Goal: Navigation & Orientation: Find specific page/section

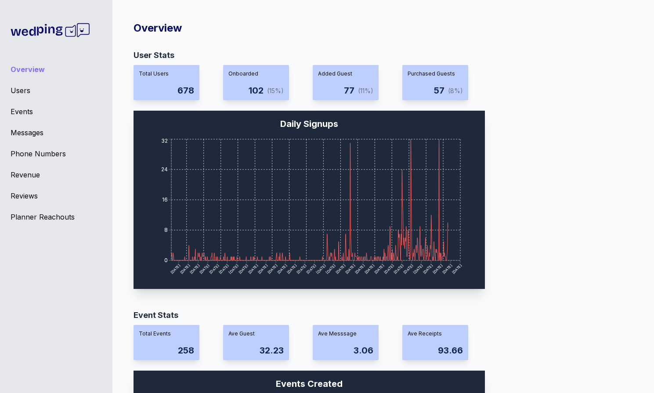
click at [27, 125] on div "Overview Users Events Messages Phone Numbers Revenue Reviews Planner Reachouts" at bounding box center [56, 196] width 113 height 393
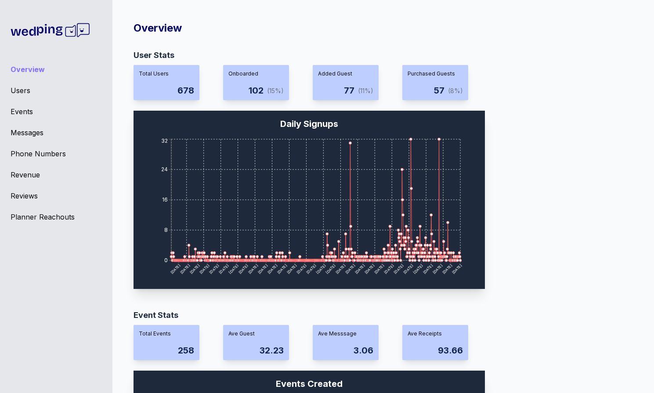
click at [28, 131] on div "Messages" at bounding box center [56, 132] width 91 height 11
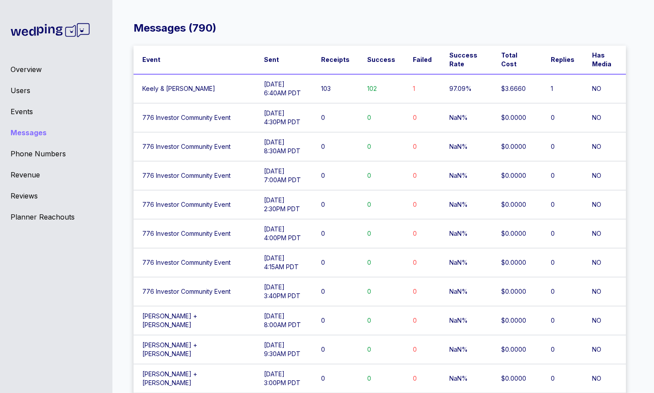
click at [29, 136] on div "Messages" at bounding box center [56, 132] width 91 height 11
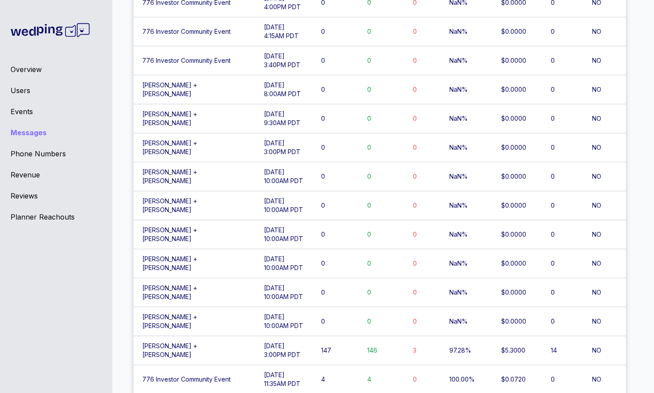
scroll to position [290, 0]
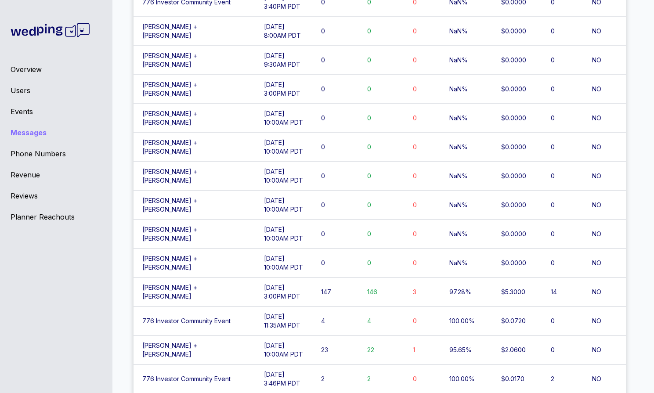
click at [280, 293] on td "[DATE] 3:00PM PDT" at bounding box center [283, 292] width 57 height 29
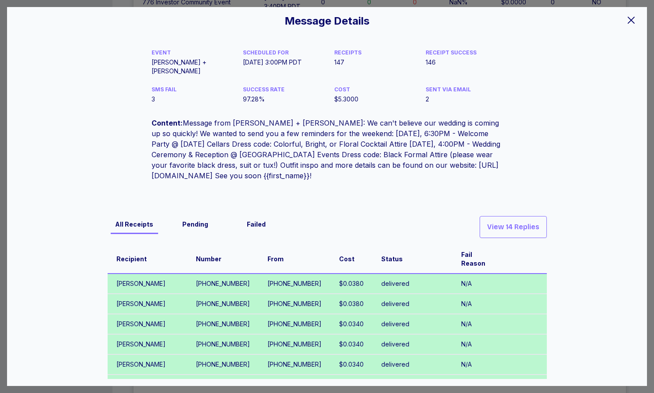
click at [636, 23] on icon at bounding box center [631, 20] width 11 height 11
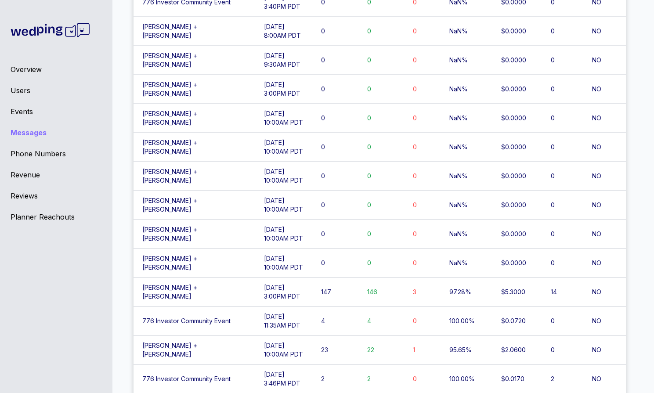
click at [302, 154] on td "[DATE] 10:00AM PDT" at bounding box center [283, 147] width 57 height 29
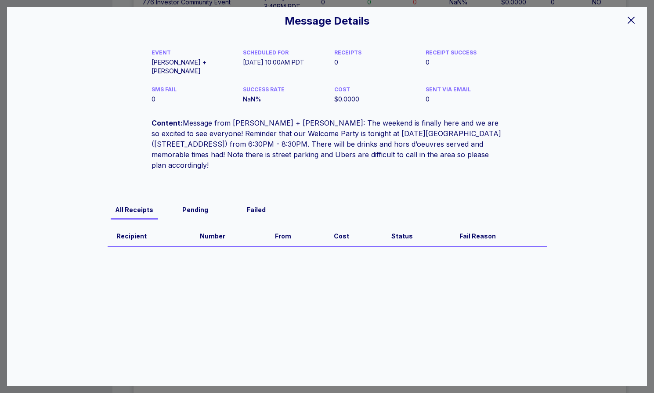
click at [632, 15] on icon at bounding box center [631, 20] width 11 height 11
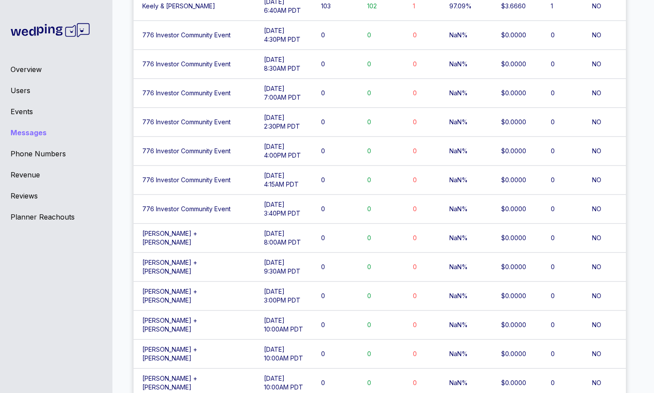
scroll to position [57, 0]
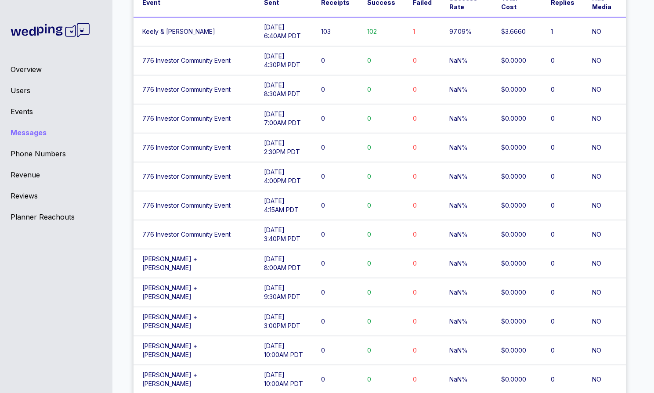
click at [378, 138] on td "0" at bounding box center [382, 147] width 46 height 29
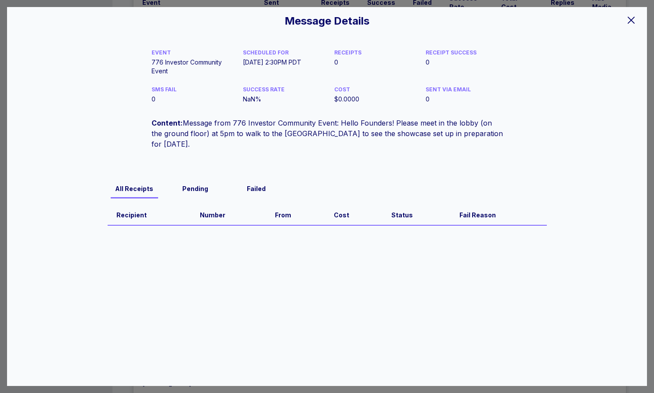
click at [628, 23] on icon at bounding box center [631, 20] width 11 height 11
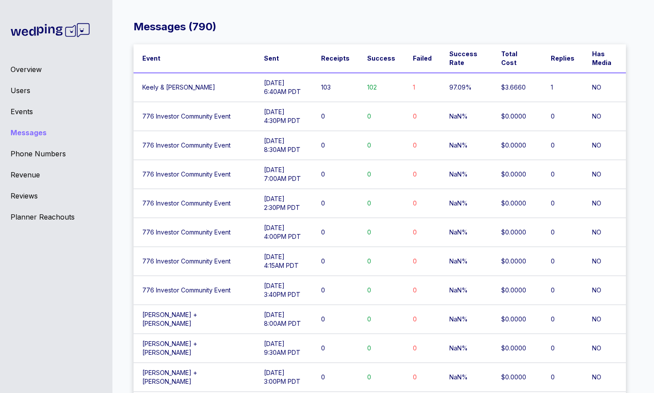
scroll to position [0, 0]
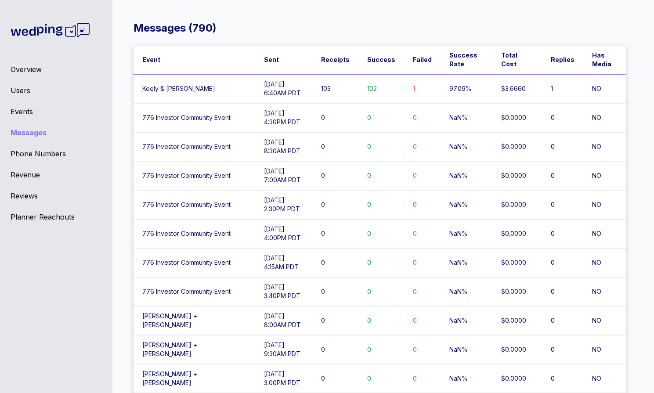
click at [294, 84] on td "[DATE] 6:40AM PDT" at bounding box center [283, 88] width 57 height 29
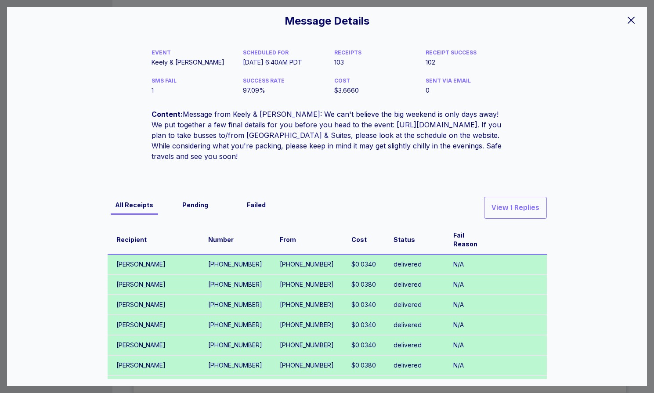
click at [629, 20] on icon at bounding box center [631, 20] width 11 height 11
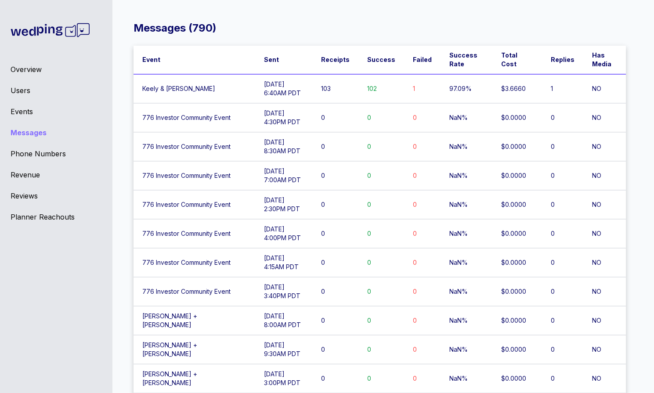
click at [24, 113] on div "Events" at bounding box center [56, 111] width 91 height 11
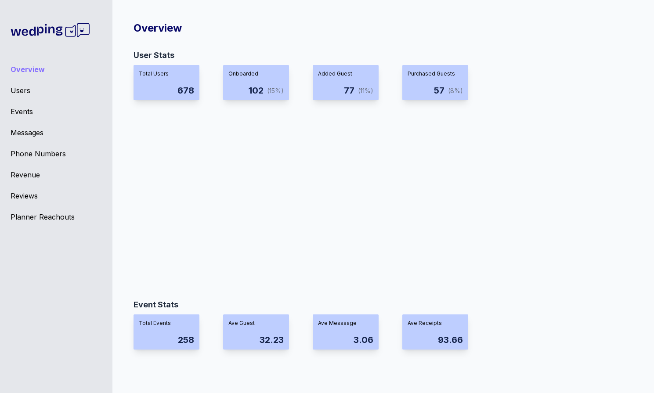
click at [33, 110] on div "Events" at bounding box center [56, 111] width 91 height 11
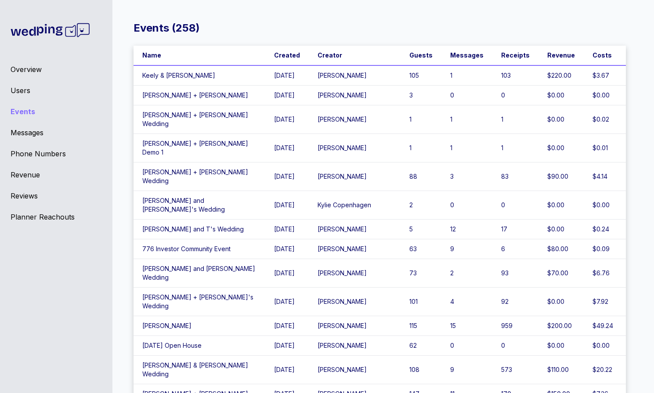
click at [29, 134] on div "Messages" at bounding box center [56, 132] width 91 height 11
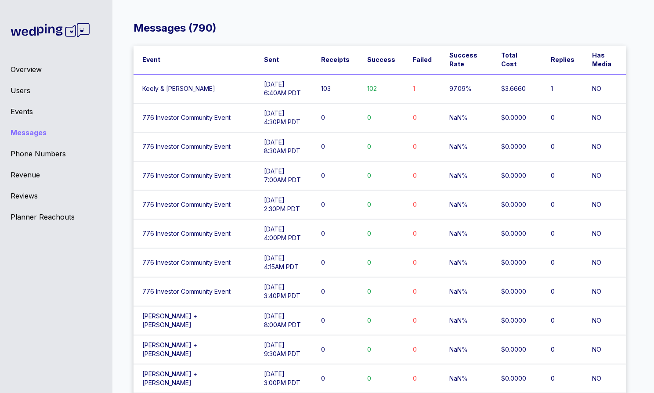
scroll to position [5084, 0]
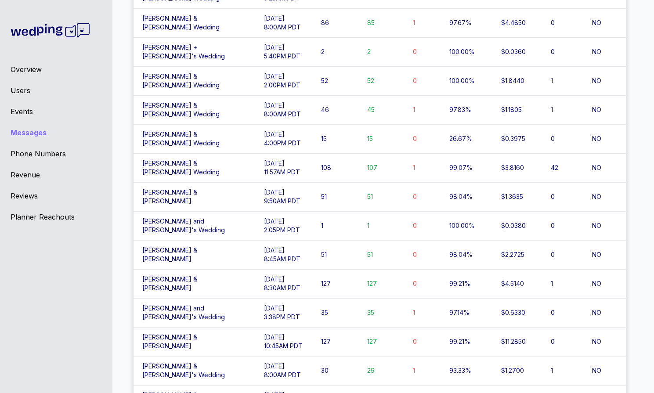
click at [200, 186] on td "[PERSON_NAME] & [PERSON_NAME]" at bounding box center [195, 196] width 122 height 29
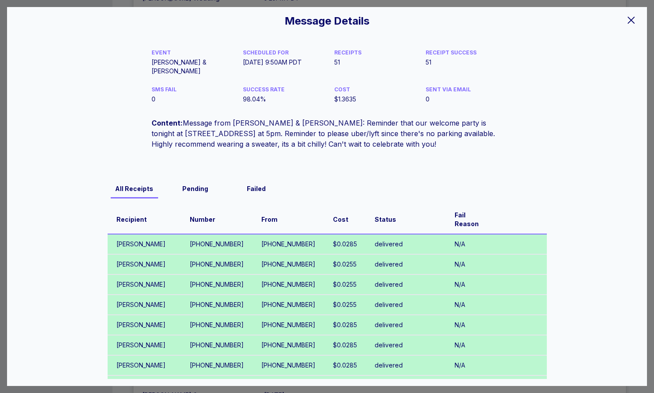
click at [646, 21] on div "Message Details EVENT [PERSON_NAME] & [PERSON_NAME] SCHEDULED FOR [DATE] 9:50AM…" at bounding box center [327, 196] width 640 height 379
click at [631, 23] on icon at bounding box center [631, 20] width 11 height 11
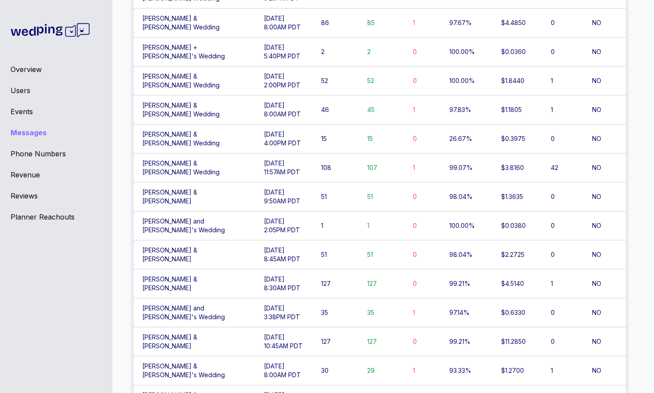
click at [32, 79] on div "Overview Users Events Messages Phone Numbers Revenue Reviews Planner Reachouts" at bounding box center [56, 196] width 113 height 393
click at [30, 73] on div "Overview" at bounding box center [56, 69] width 91 height 11
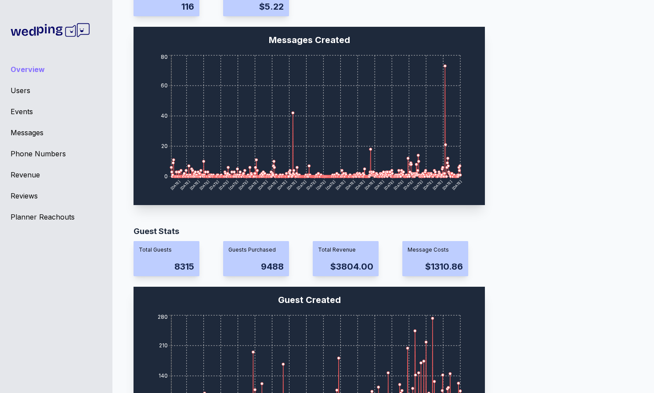
scroll to position [746, 0]
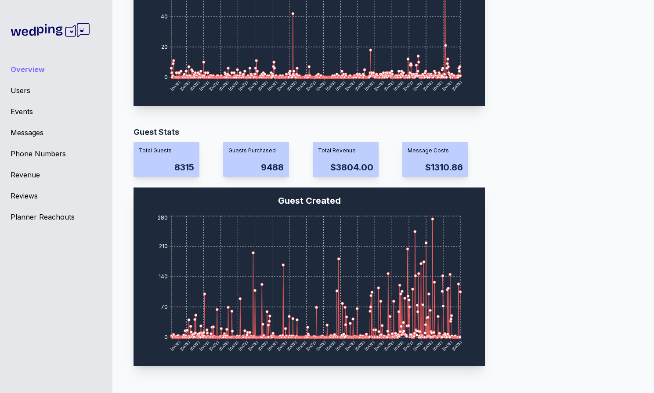
click at [13, 91] on div "Users" at bounding box center [56, 90] width 91 height 11
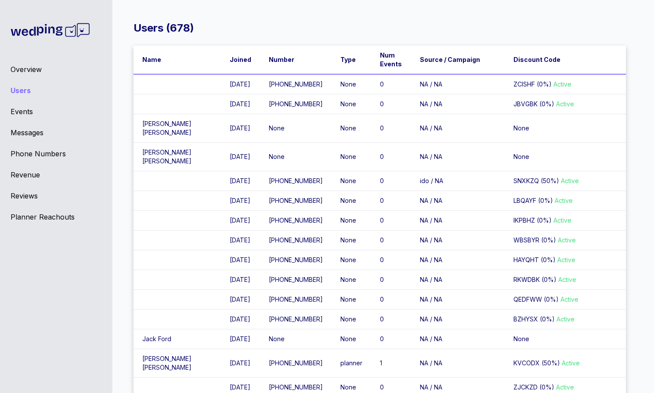
scroll to position [0, 0]
click at [18, 66] on div "Overview" at bounding box center [56, 69] width 91 height 11
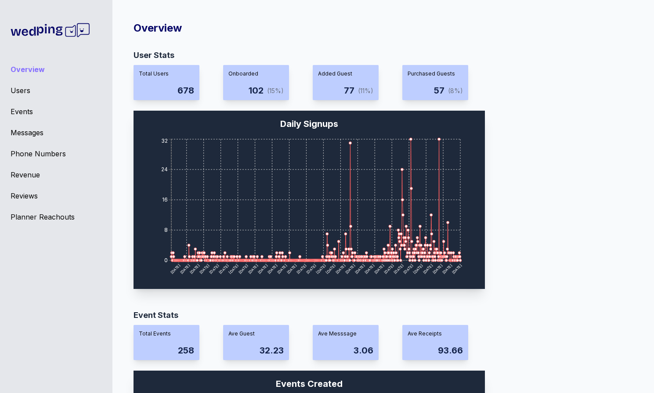
click at [12, 133] on div "Messages" at bounding box center [56, 132] width 91 height 11
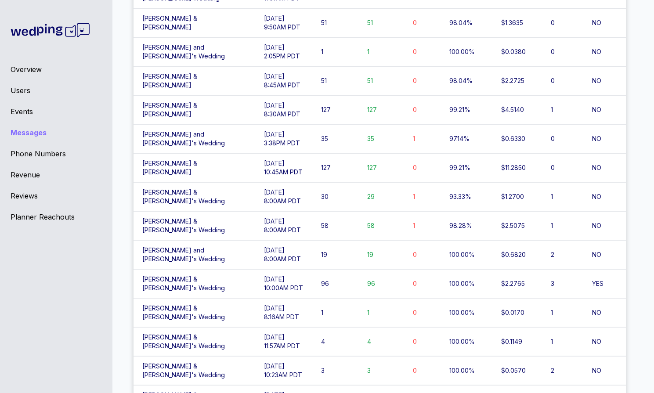
scroll to position [5462, 0]
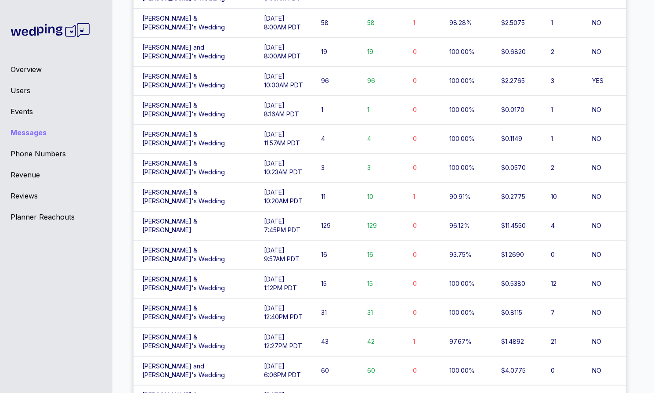
click at [21, 106] on div "Overview Users Events Messages Phone Numbers Revenue Reviews Planner Reachouts" at bounding box center [56, 196] width 113 height 393
click at [22, 109] on div "Events" at bounding box center [56, 111] width 91 height 11
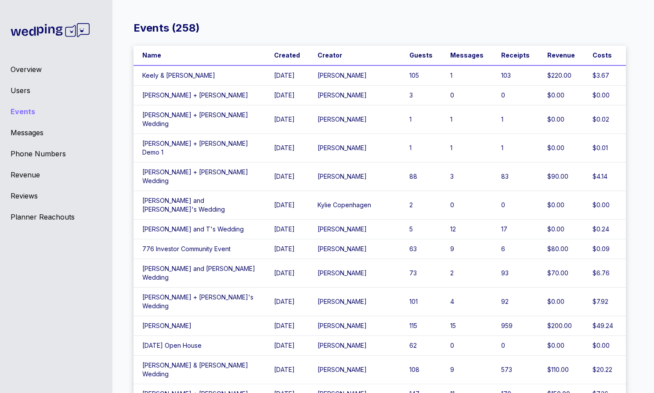
click at [345, 259] on td "[PERSON_NAME]" at bounding box center [355, 273] width 92 height 29
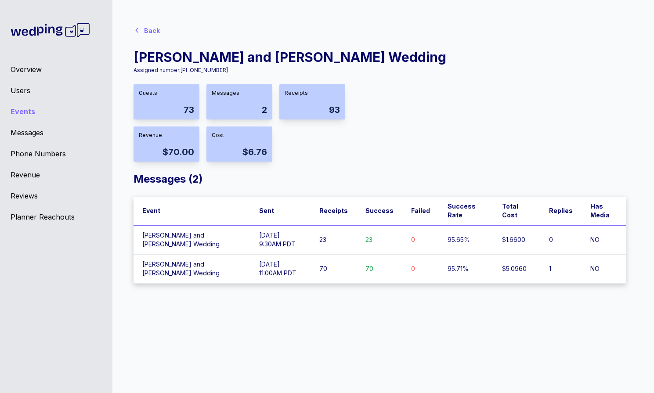
click at [222, 246] on td "[PERSON_NAME] and [PERSON_NAME] Wedding" at bounding box center [192, 239] width 117 height 29
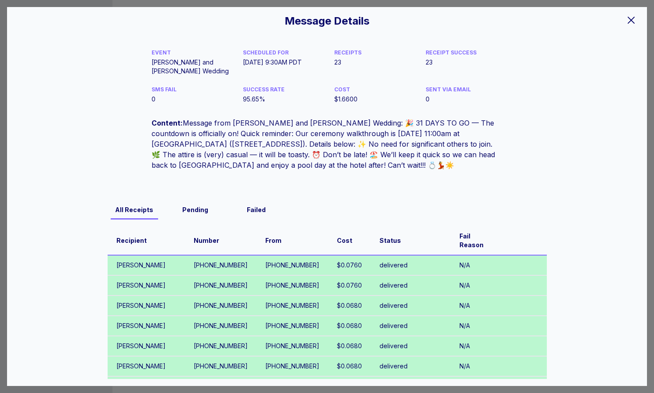
click at [633, 20] on icon at bounding box center [631, 20] width 11 height 11
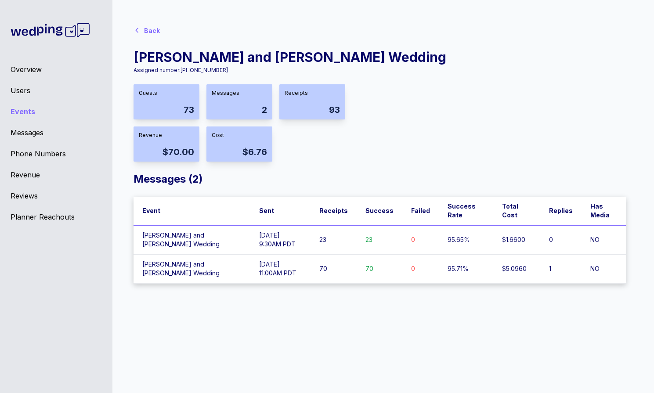
click at [35, 76] on div "Overview Users Events Messages Phone Numbers Revenue Reviews Planner Reachouts" at bounding box center [56, 196] width 113 height 393
click at [33, 67] on div "Overview" at bounding box center [56, 69] width 91 height 11
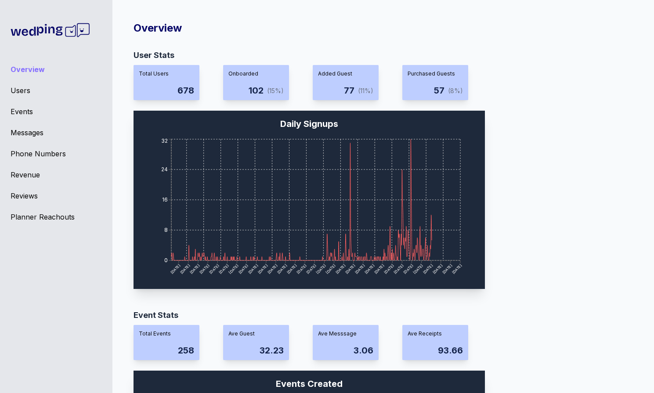
click at [28, 125] on div "Overview Users Events Messages Phone Numbers Revenue Reviews Planner Reachouts" at bounding box center [56, 196] width 113 height 393
click at [29, 129] on div "Messages" at bounding box center [56, 132] width 91 height 11
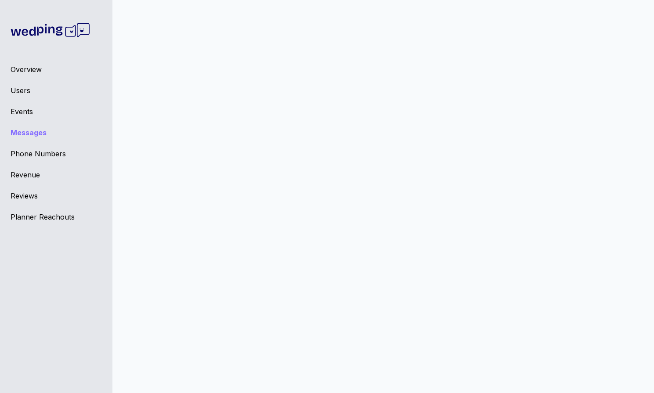
click at [23, 60] on div "Overview Users Events Messages Phone Numbers Revenue Reviews Planner Reachouts" at bounding box center [56, 196] width 113 height 393
click at [26, 66] on div "Overview" at bounding box center [56, 69] width 91 height 11
